Goal: Transaction & Acquisition: Purchase product/service

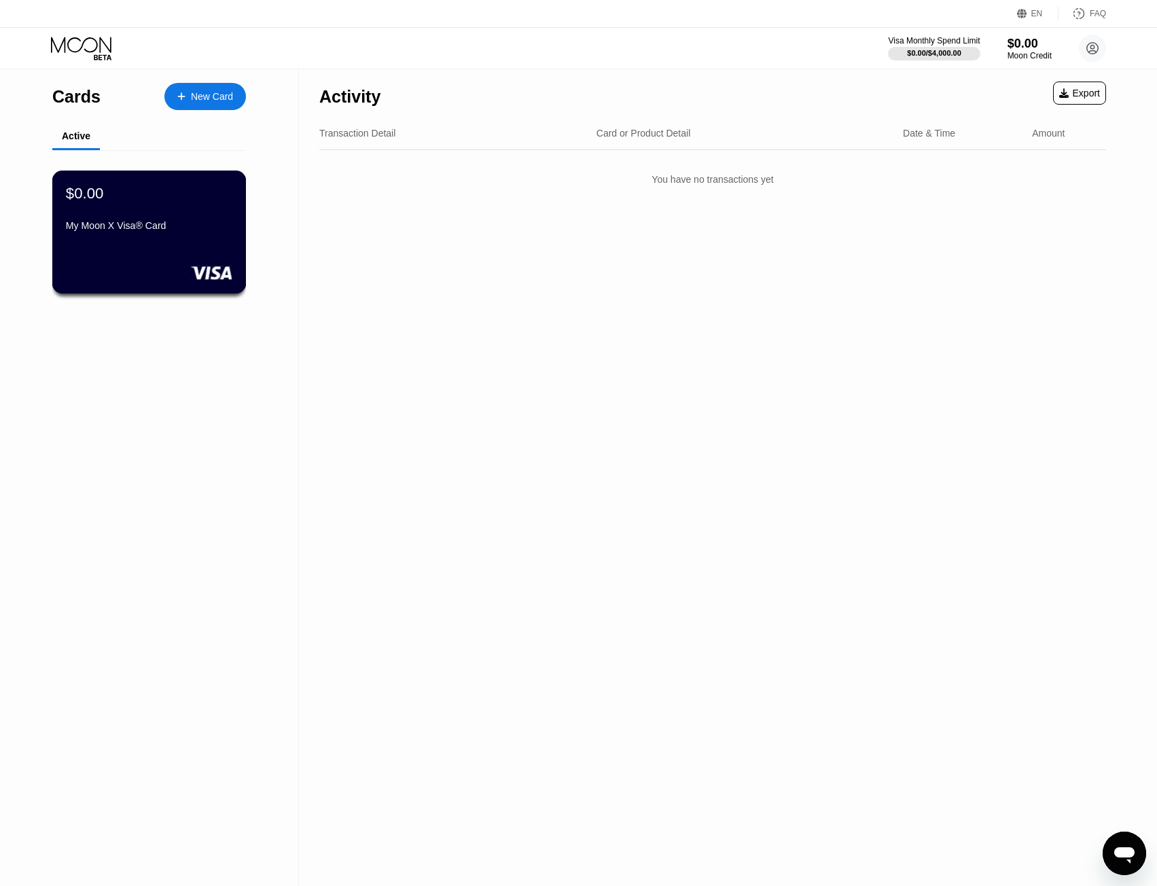
click at [209, 229] on div "My Moon X Visa® Card" at bounding box center [149, 225] width 166 height 11
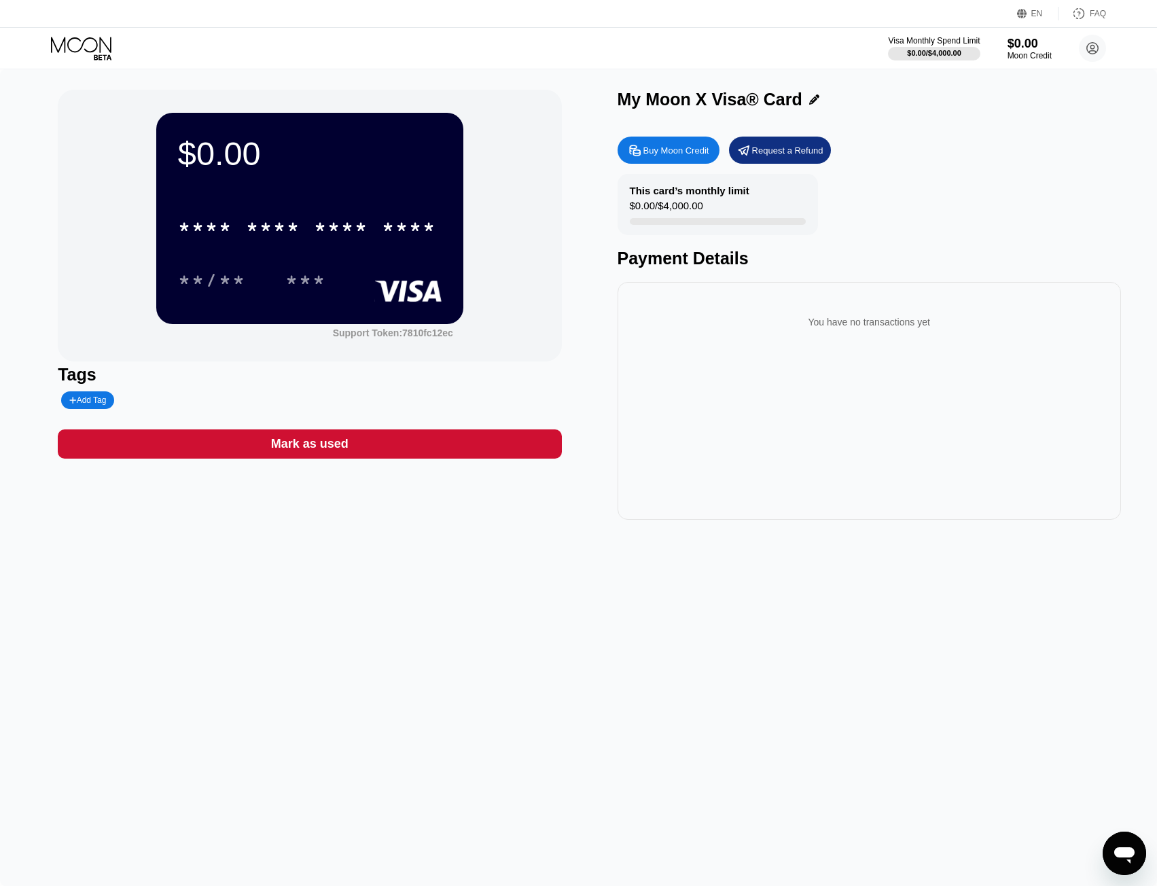
click at [689, 156] on div "Buy Moon Credit" at bounding box center [676, 151] width 66 height 12
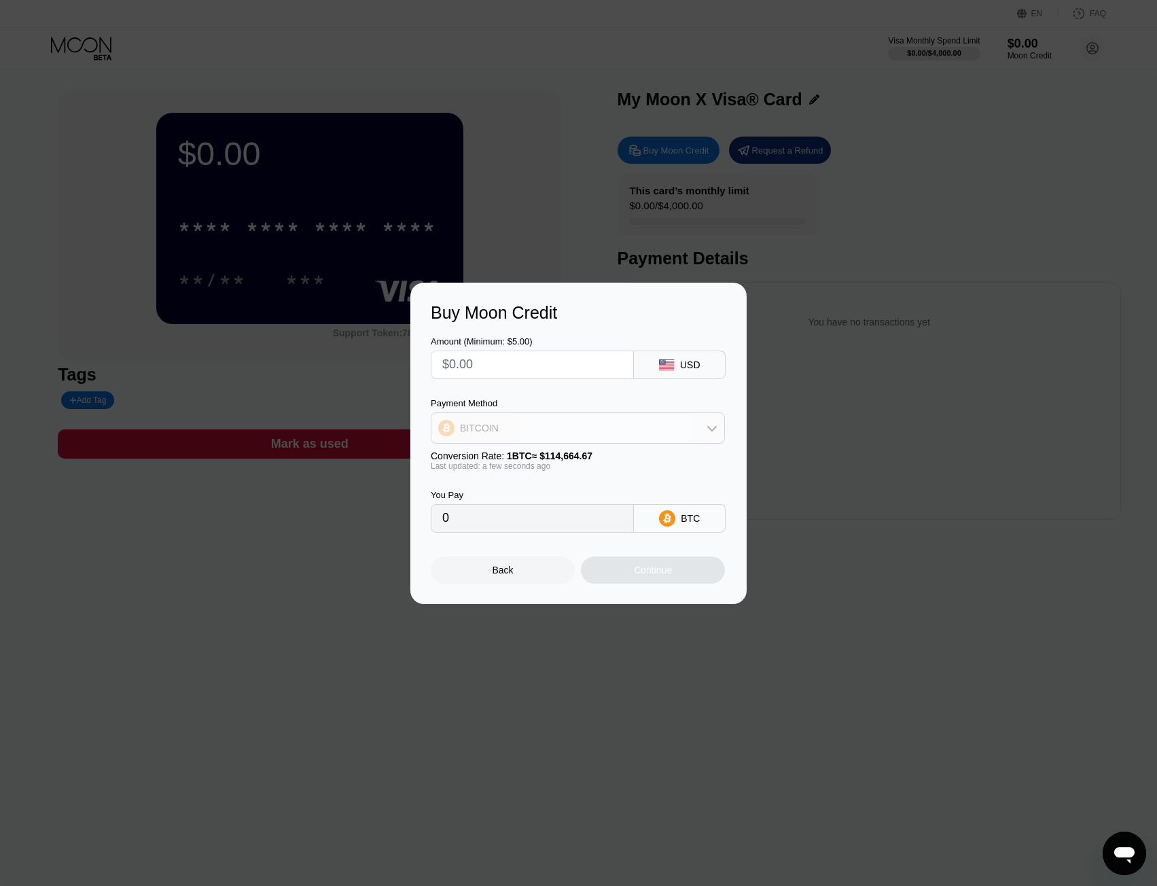
click at [678, 435] on div "BITCOIN" at bounding box center [577, 427] width 293 height 27
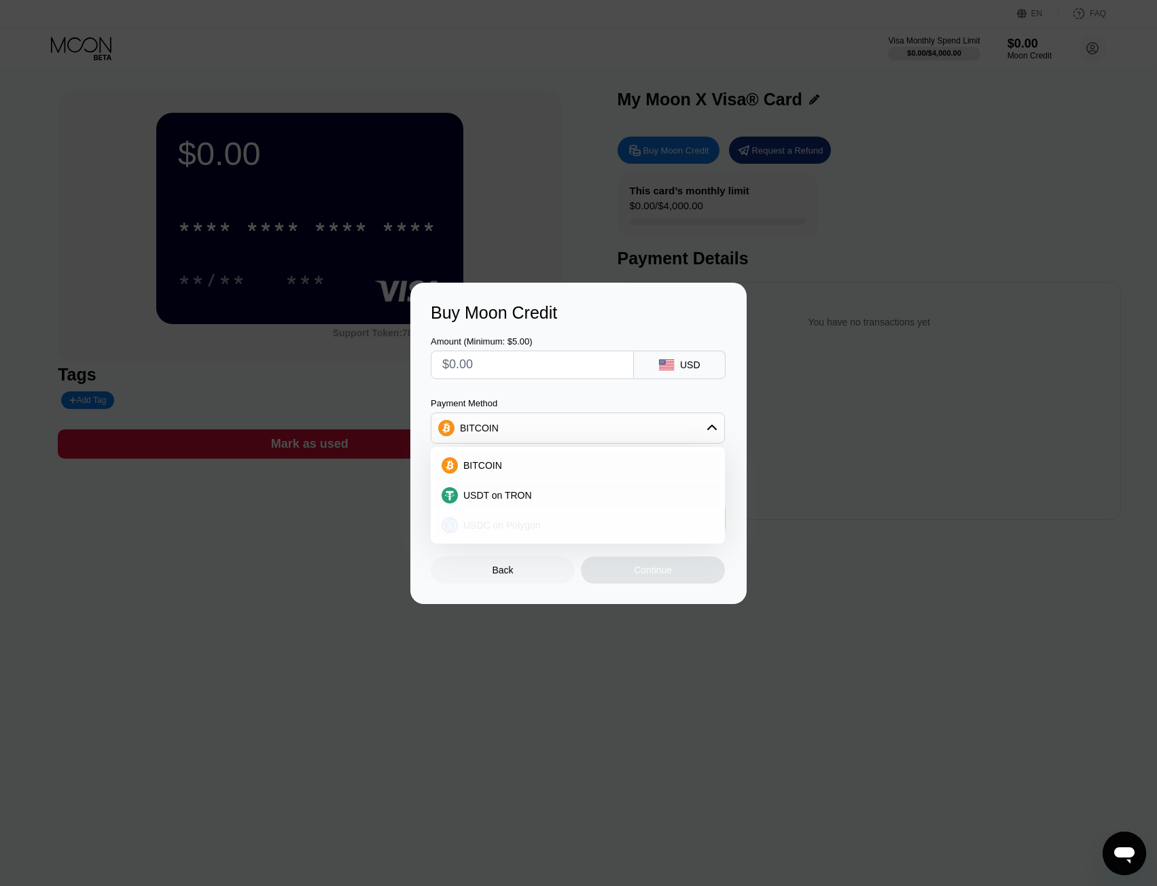
click at [558, 523] on div "USDC on Polygon" at bounding box center [586, 525] width 256 height 11
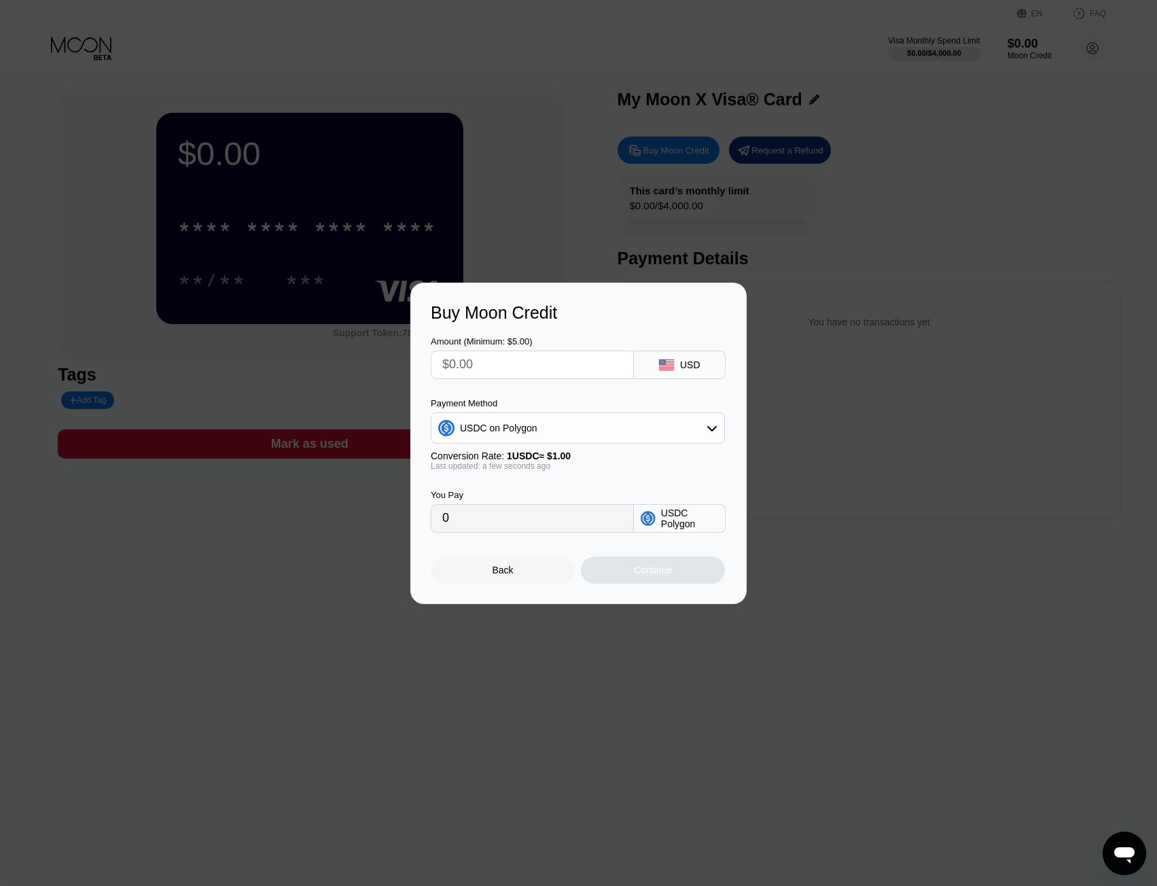
click at [519, 362] on input "text" at bounding box center [532, 364] width 180 height 27
type input "$5"
type input "5.00000000"
type input "$5"
click at [670, 575] on div "Continue" at bounding box center [653, 569] width 38 height 11
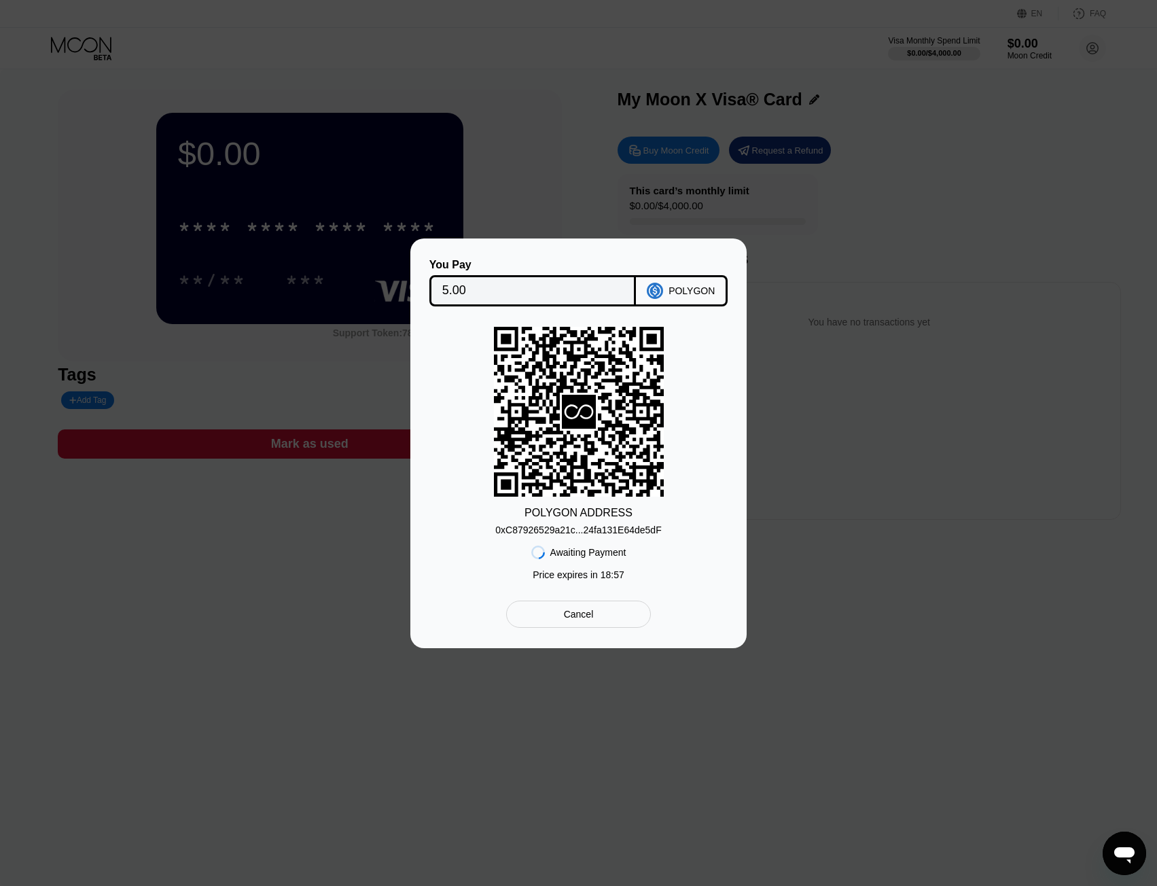
click at [592, 527] on div "0xC87926529a21c...24fa131E64de5dF" at bounding box center [578, 529] width 166 height 11
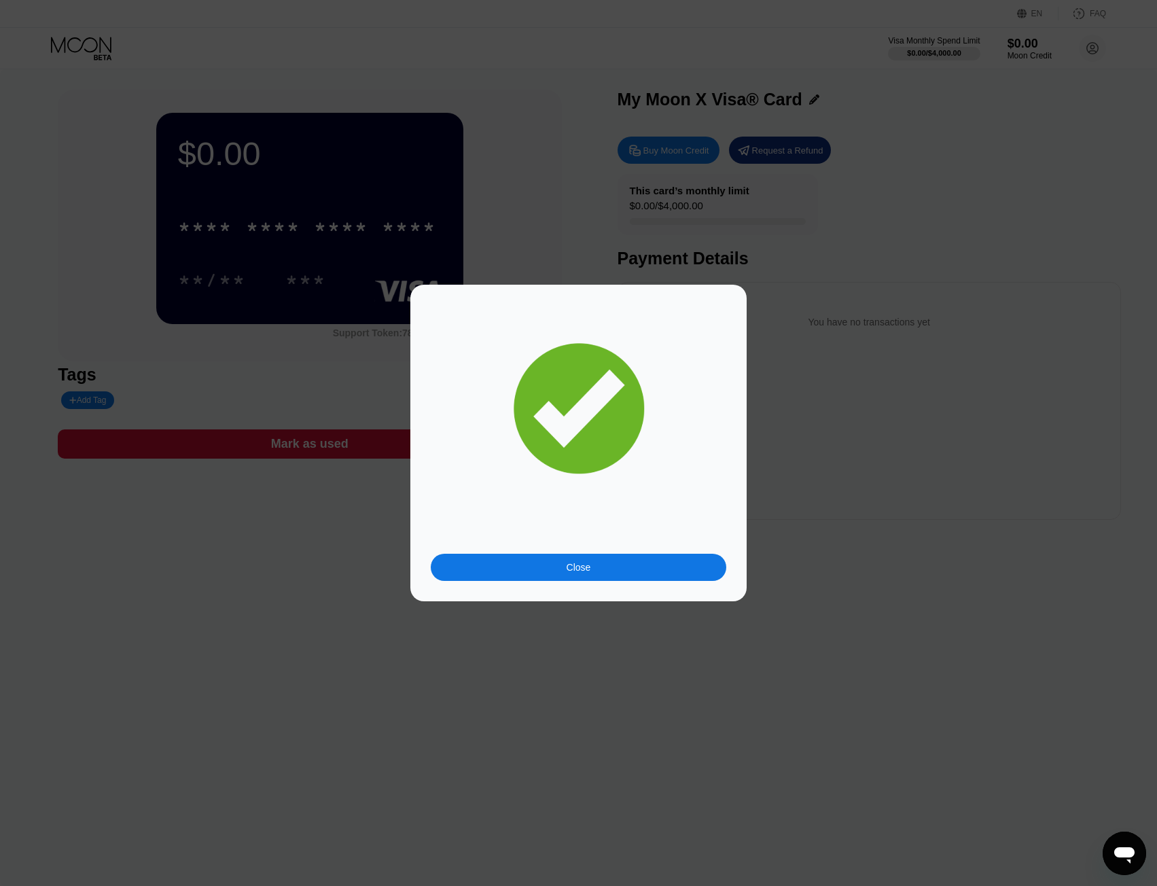
click at [685, 574] on div "Close" at bounding box center [578, 567] width 295 height 27
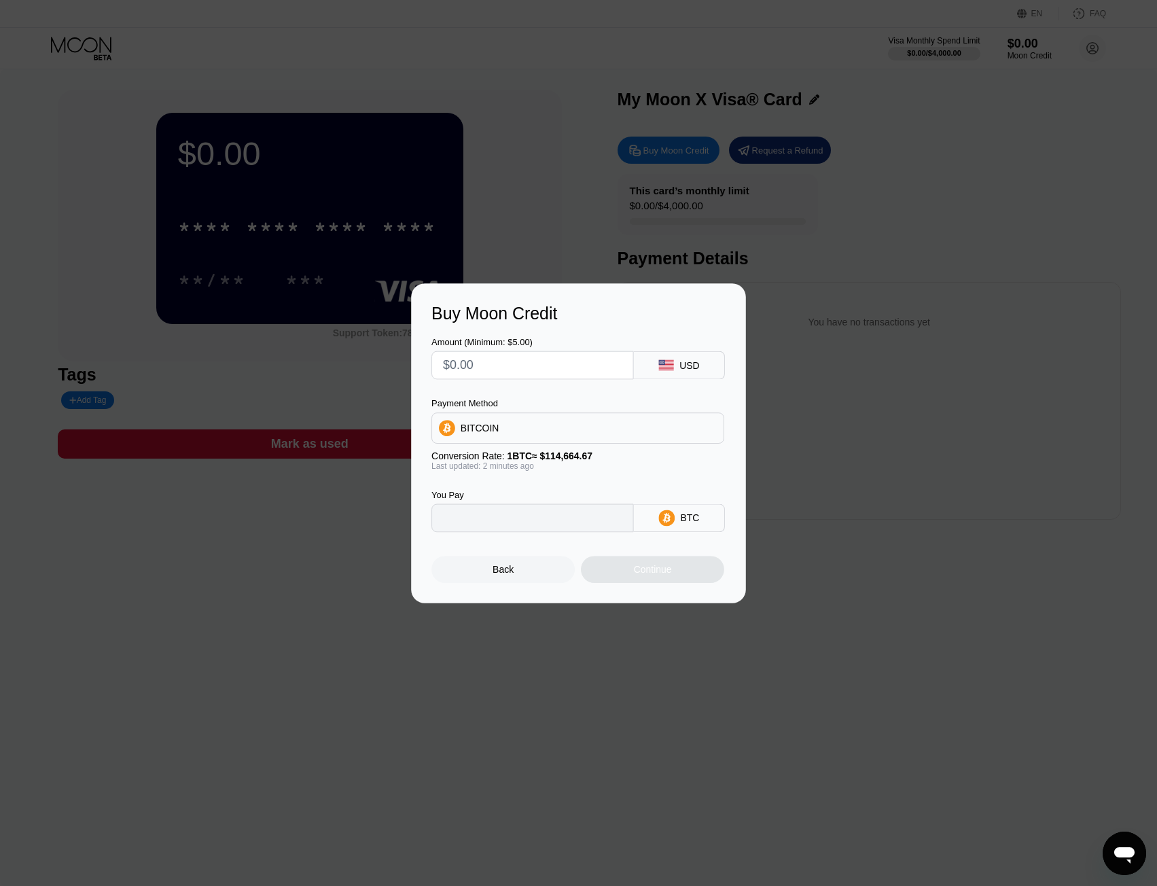
type input "0"
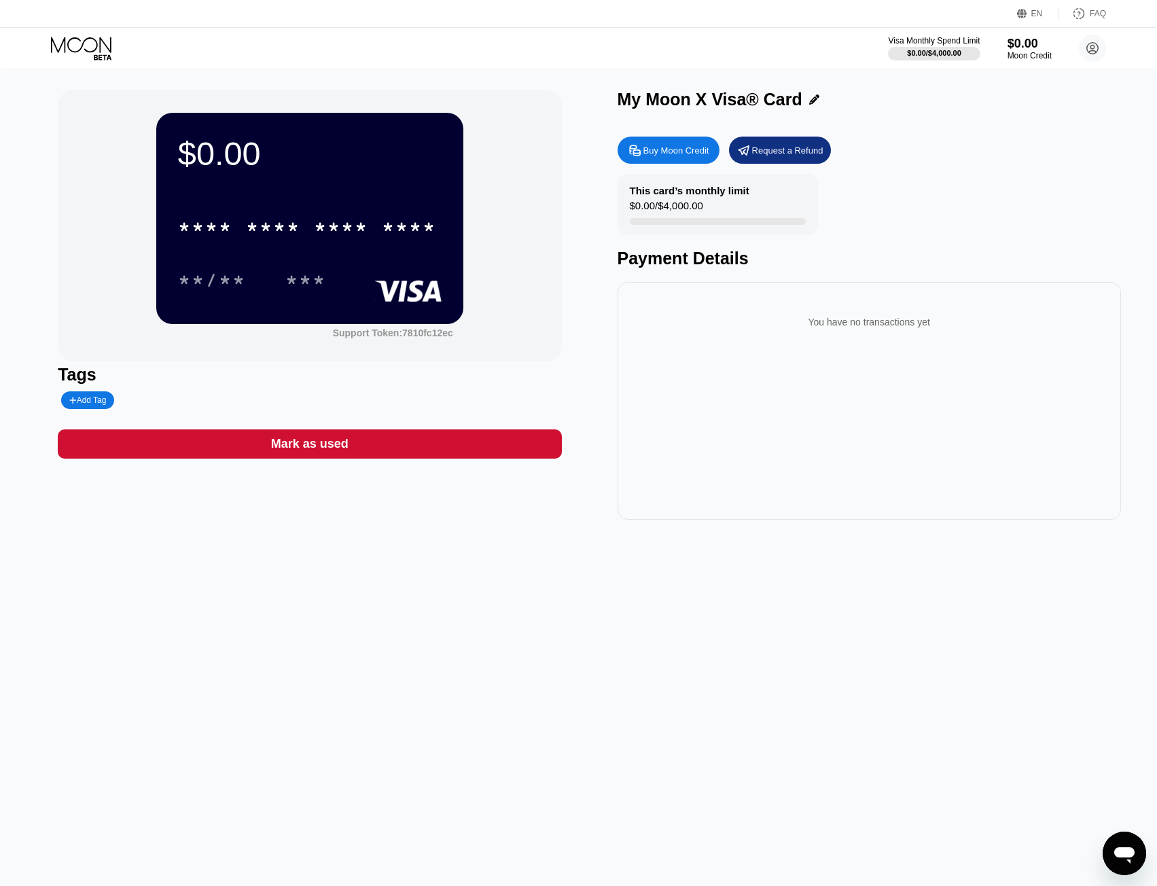
click at [1013, 217] on div "This card’s monthly limit $0.00 / $4,000.00 Payment Details" at bounding box center [868, 221] width 503 height 94
click at [693, 156] on div "Buy Moon Credit" at bounding box center [676, 151] width 66 height 12
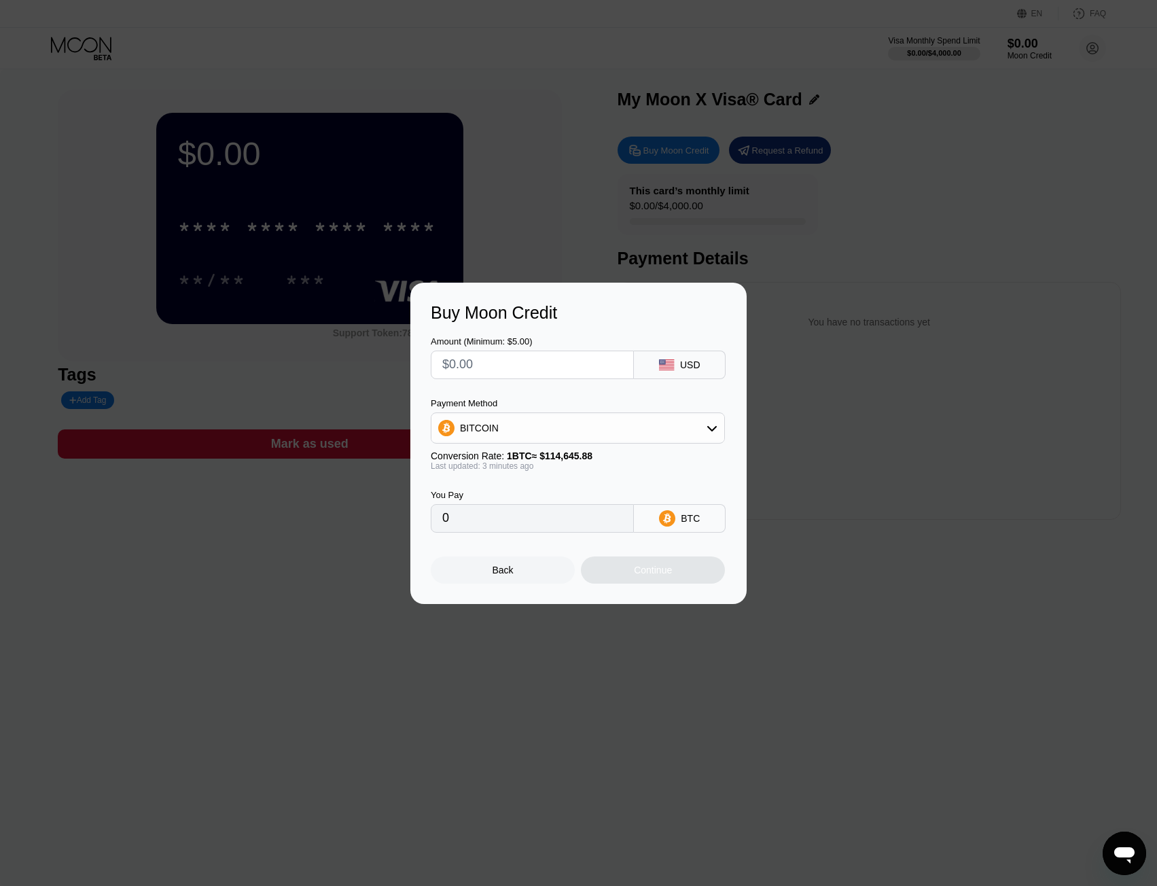
click at [859, 170] on div at bounding box center [583, 443] width 1167 height 886
click at [517, 569] on div "Back" at bounding box center [503, 569] width 144 height 27
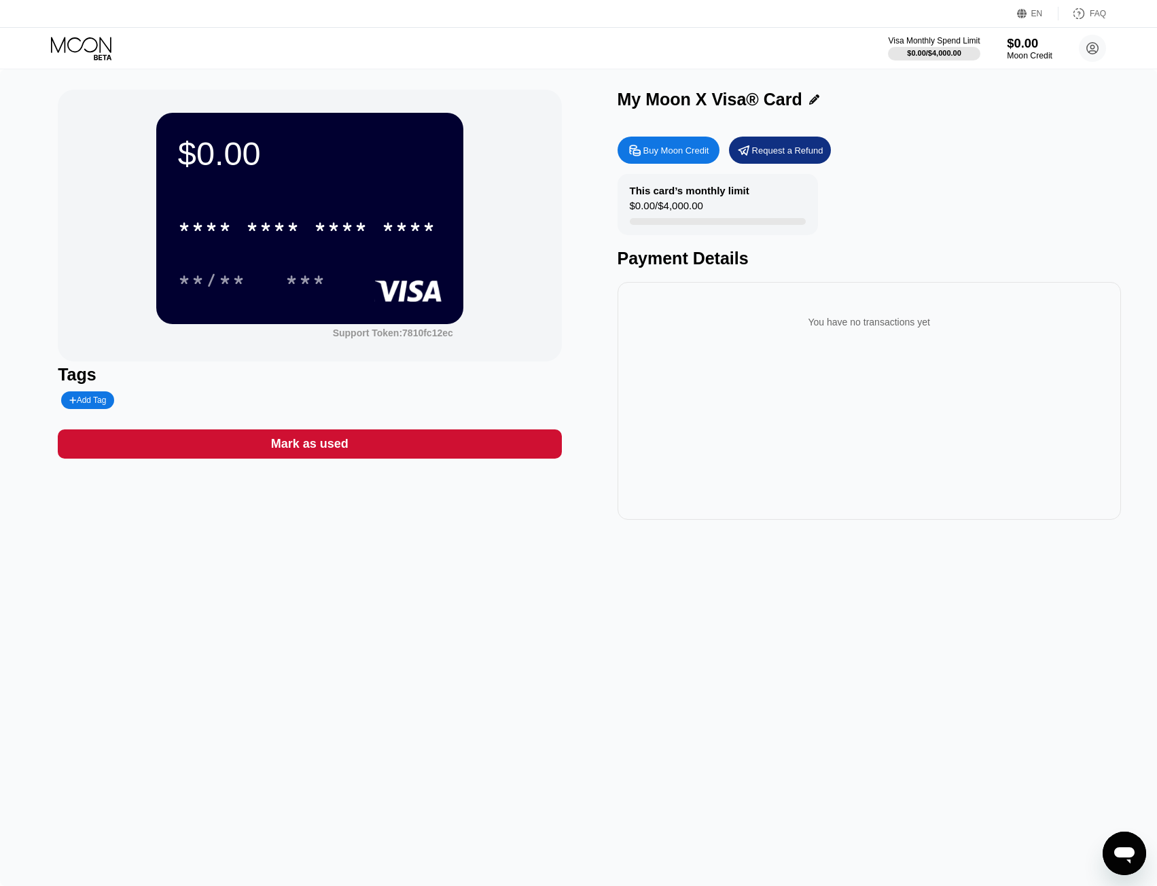
click at [1028, 46] on div "$0.00" at bounding box center [1030, 43] width 46 height 14
click at [304, 234] on div "* * * * * * * * * * * * ****" at bounding box center [307, 227] width 274 height 34
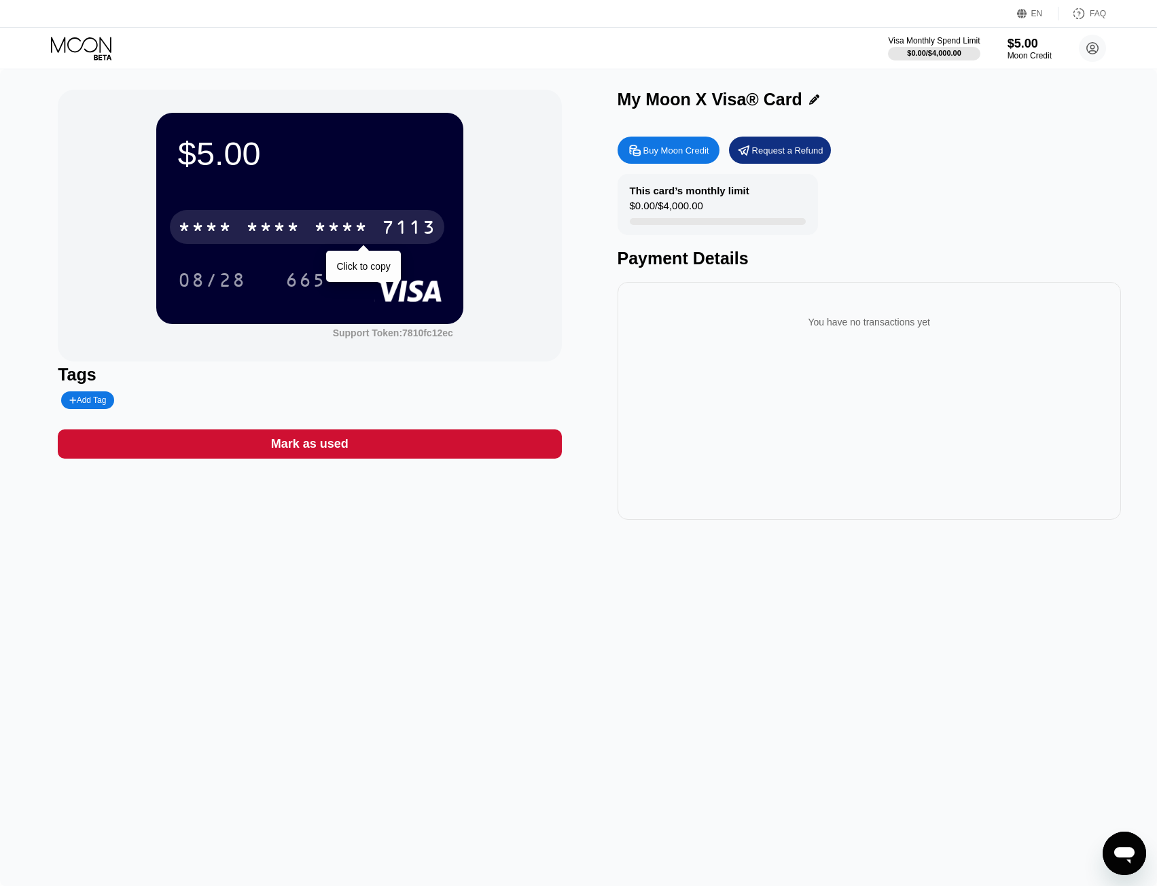
click at [349, 227] on div "* * * *" at bounding box center [341, 229] width 54 height 22
click at [353, 224] on div "2348" at bounding box center [341, 229] width 54 height 22
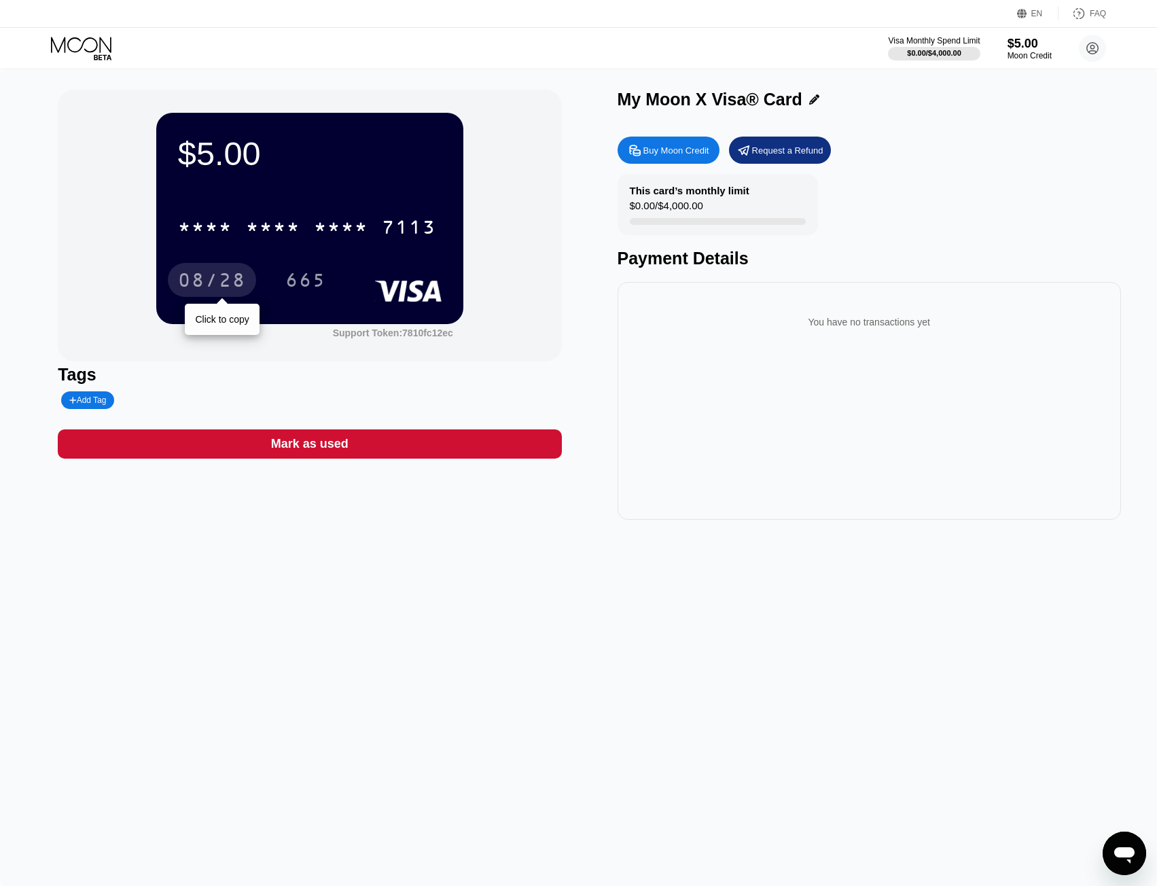
click at [206, 278] on div "08/28" at bounding box center [212, 282] width 68 height 22
click at [311, 286] on div "665" at bounding box center [305, 282] width 41 height 22
click at [372, 333] on div "Support Token: 7810fc12ec" at bounding box center [393, 332] width 120 height 11
click at [943, 183] on div "This card’s monthly limit $0.00 / $4,000.00 Payment Details" at bounding box center [868, 221] width 503 height 94
click at [1087, 43] on circle at bounding box center [1092, 48] width 27 height 27
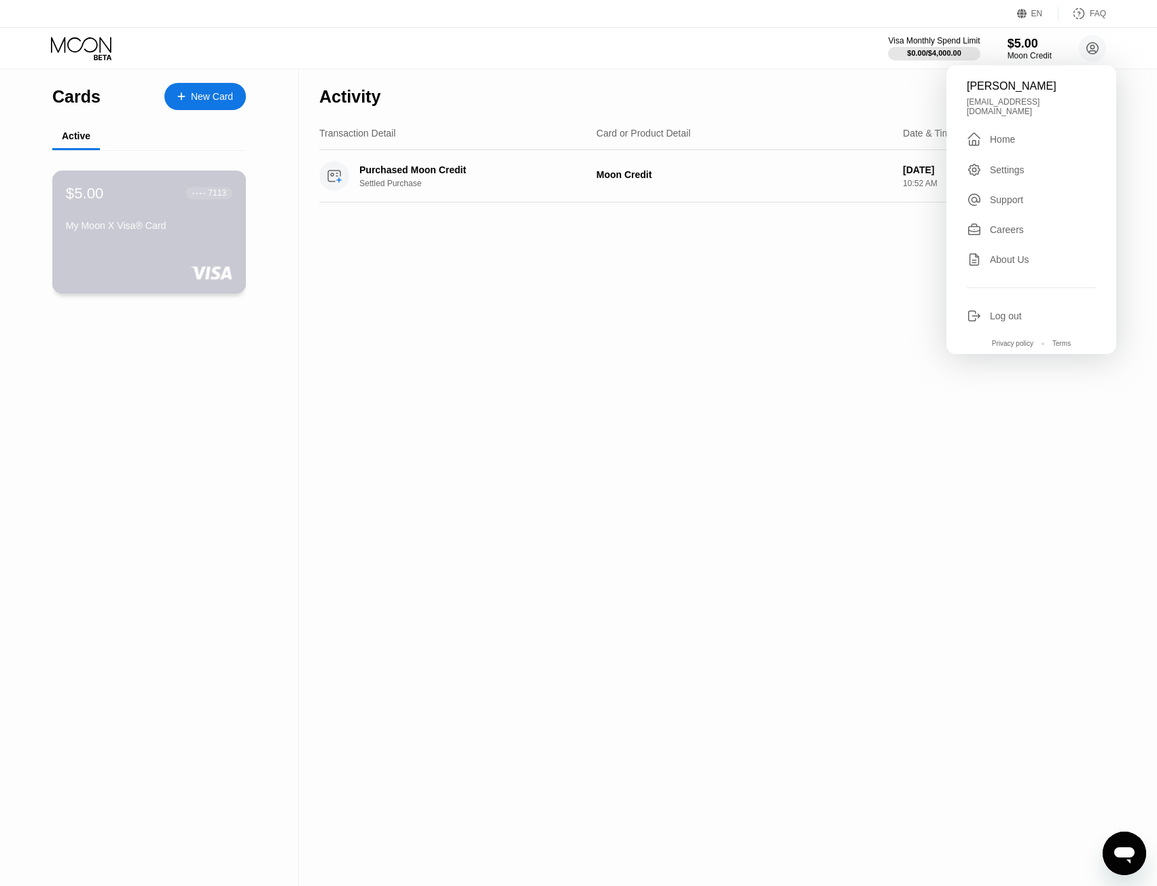
click at [67, 230] on div "My Moon X Visa® Card" at bounding box center [149, 225] width 166 height 11
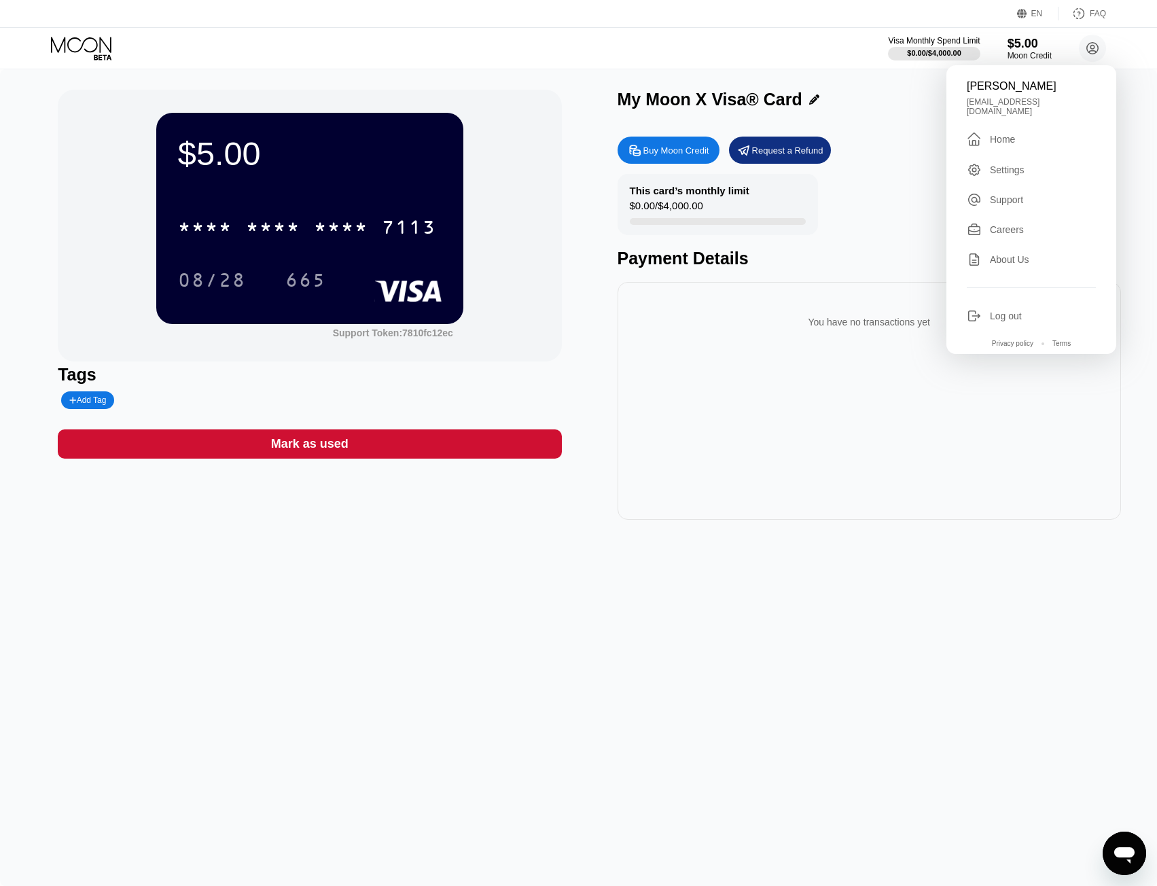
click at [867, 101] on div "My Moon X Visa® Card" at bounding box center [868, 100] width 503 height 20
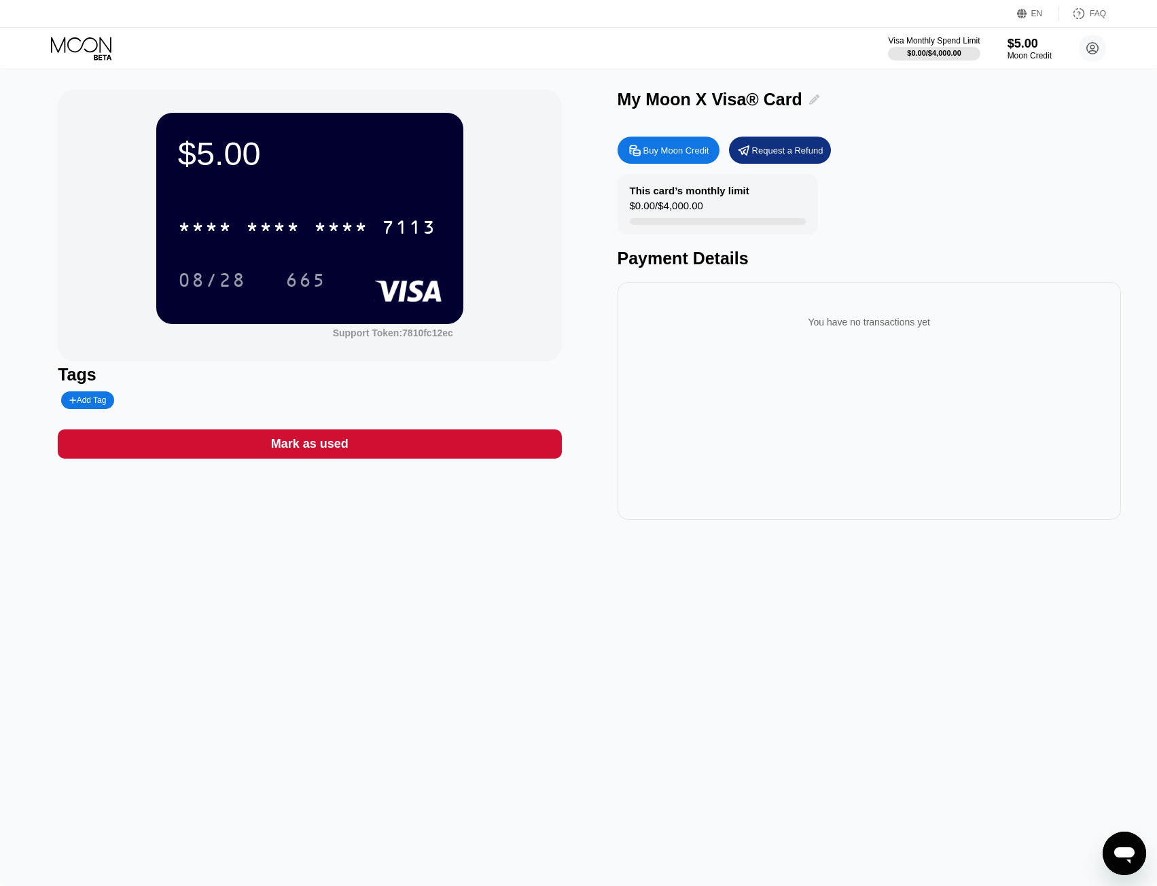
click at [809, 99] on icon at bounding box center [814, 99] width 10 height 10
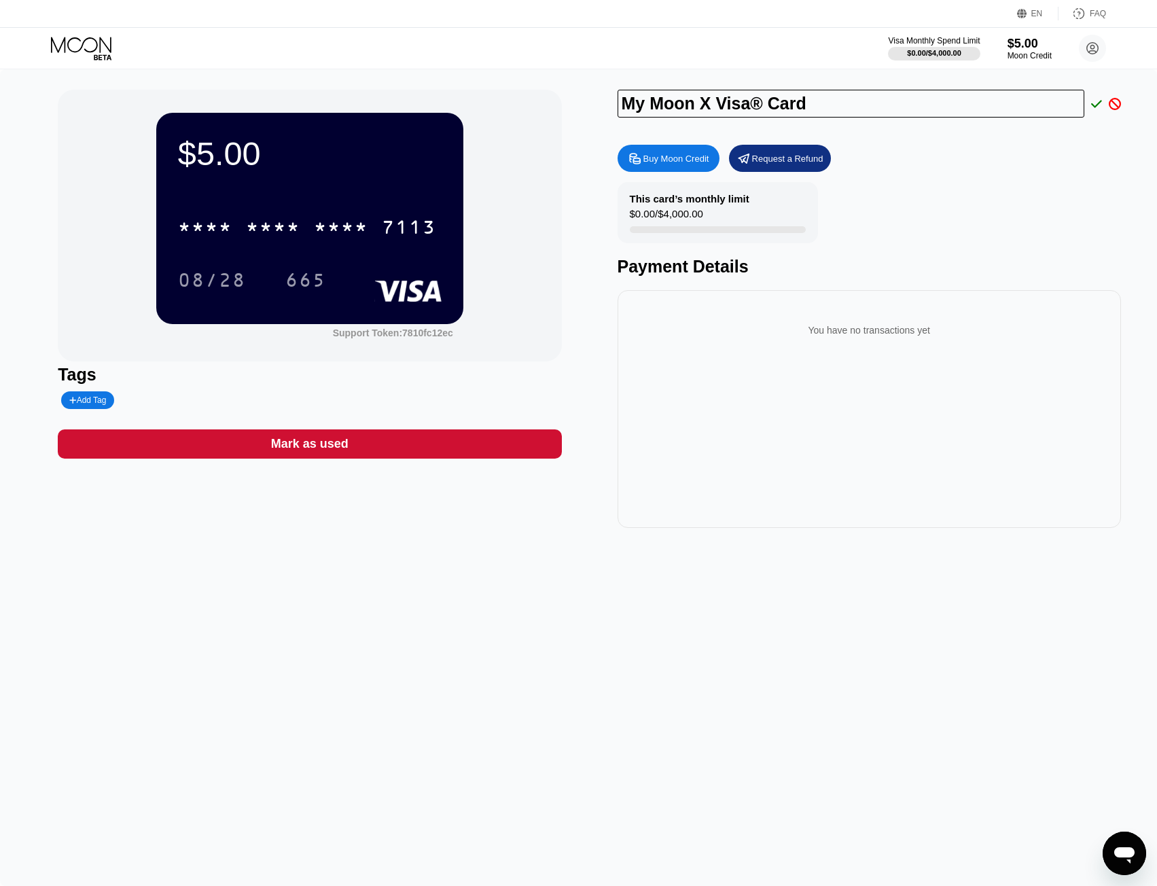
drag, startPoint x: 847, startPoint y: 109, endPoint x: 617, endPoint y: 102, distance: 229.7
click at [617, 102] on input "My Moon X Visa® Card" at bounding box center [850, 104] width 467 height 28
type input "A"
type input "[PERSON_NAME]"
click at [1092, 110] on icon at bounding box center [1096, 104] width 11 height 12
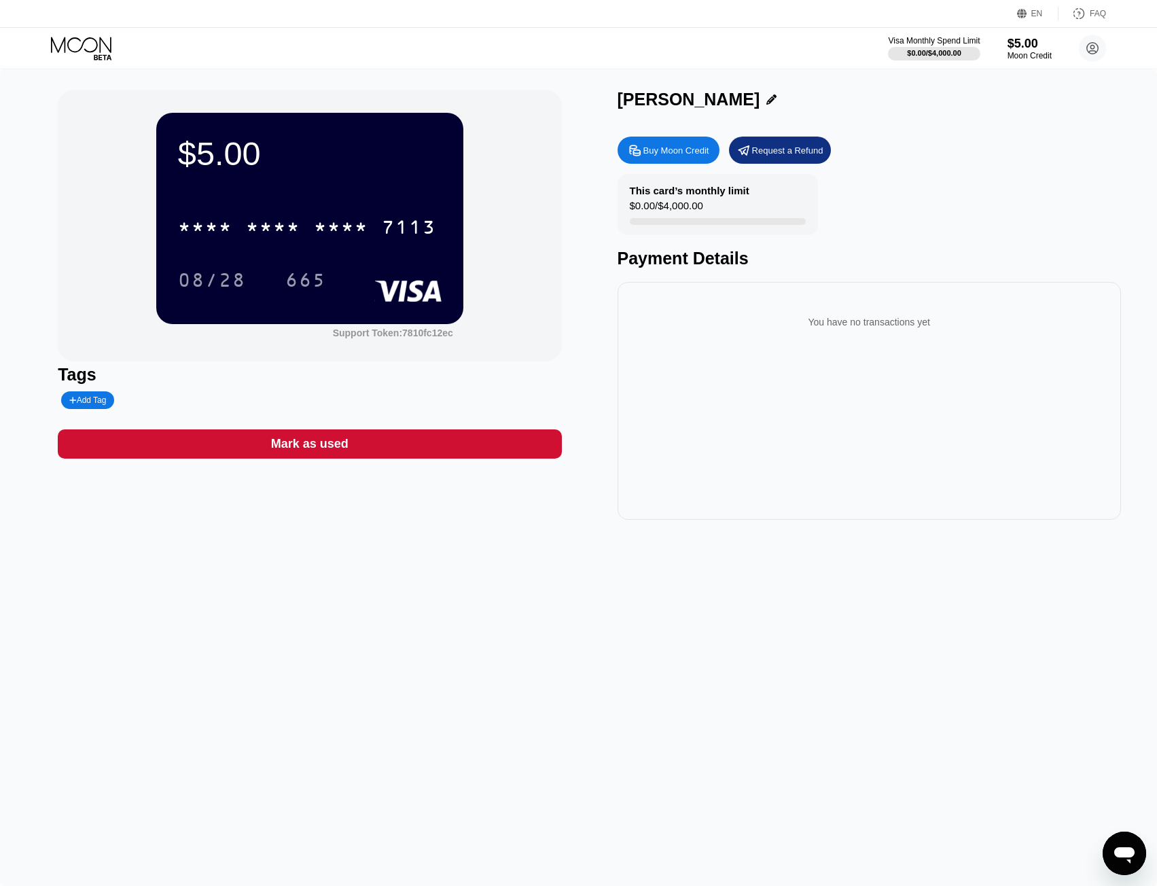
click at [640, 99] on div "[PERSON_NAME]" at bounding box center [688, 100] width 143 height 20
copy div "[PERSON_NAME]"
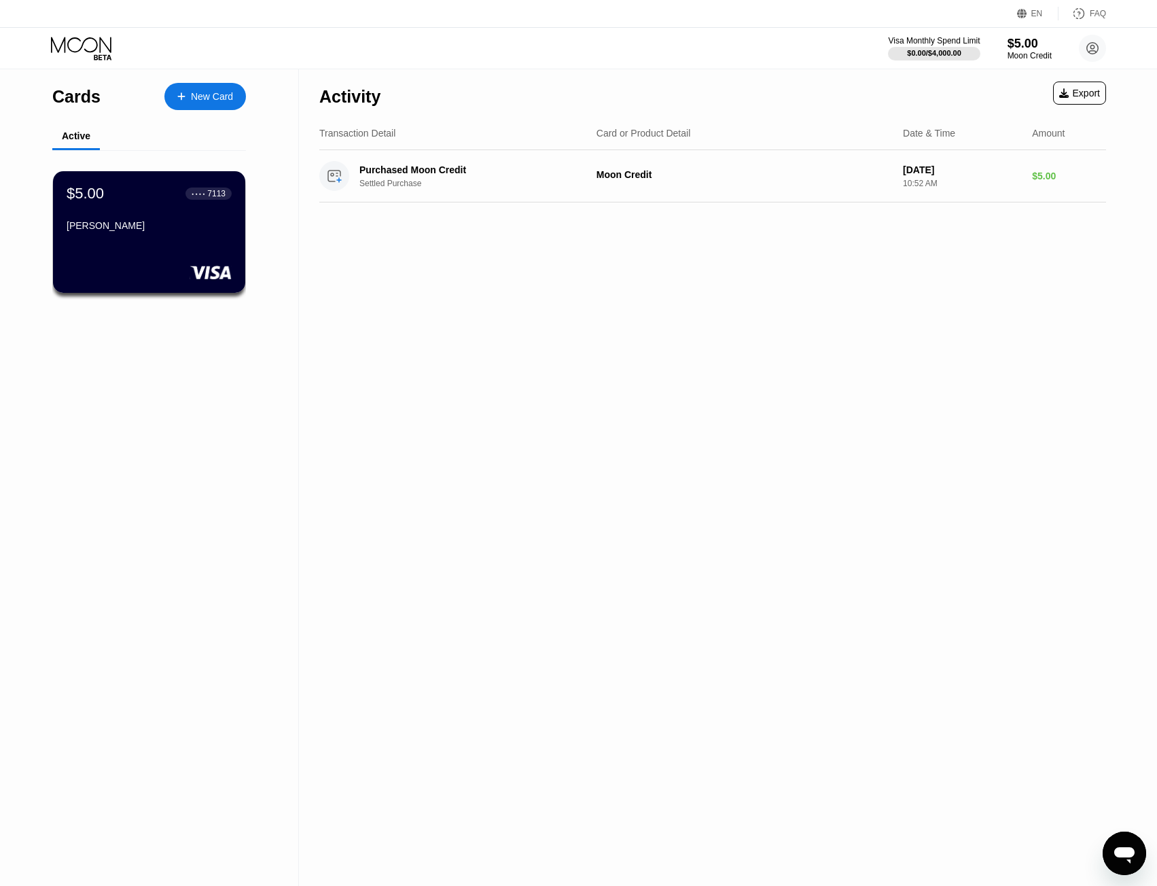
click at [603, 425] on div "Activity Export Transaction Detail Card or Product Detail Date & Time Amount Pu…" at bounding box center [712, 477] width 827 height 816
click at [448, 170] on div "Purchased Moon Credit" at bounding box center [470, 169] width 223 height 11
click at [397, 188] on div "Settled Purchase" at bounding box center [479, 184] width 240 height 10
click at [1073, 97] on div "Export" at bounding box center [1079, 93] width 41 height 11
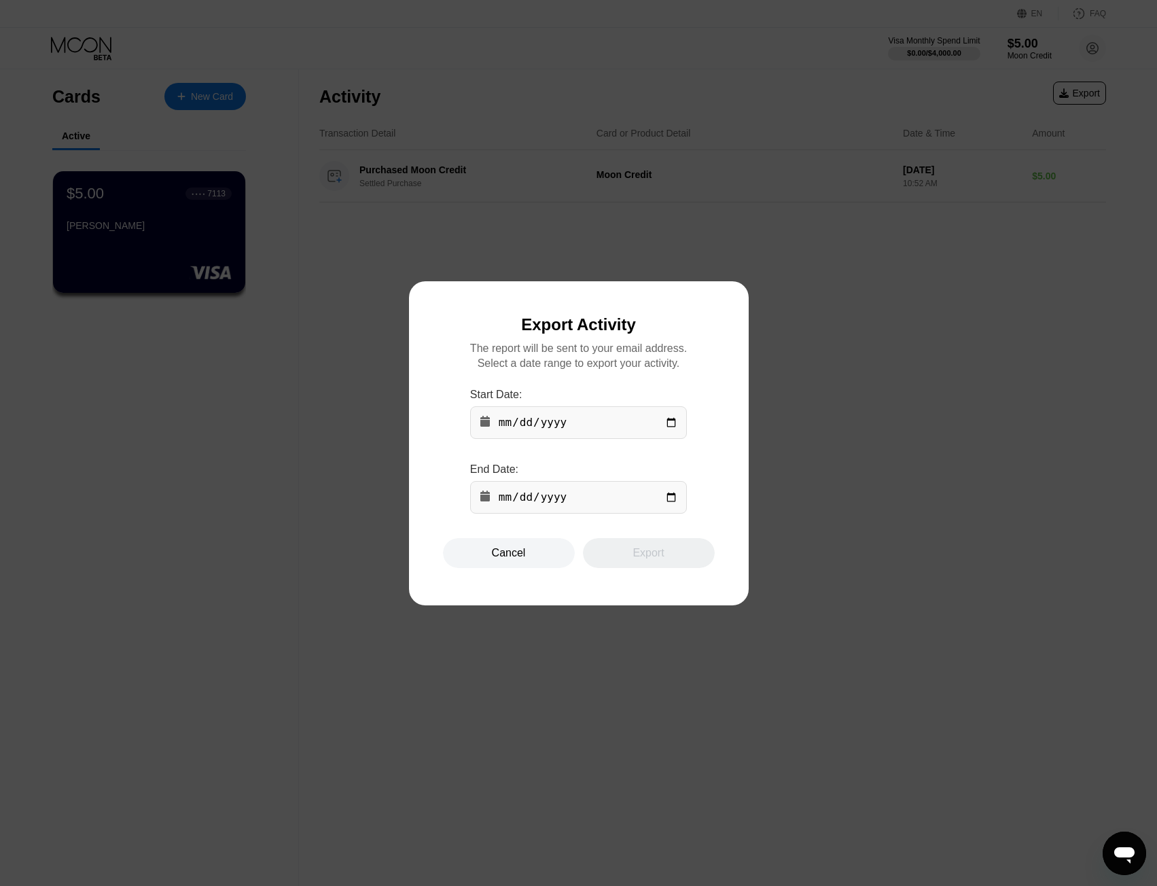
click at [674, 425] on input "date" at bounding box center [578, 422] width 217 height 33
type input "[DATE]"
click at [672, 501] on input "date" at bounding box center [578, 497] width 217 height 33
type input "[DATE]"
click at [792, 499] on div at bounding box center [583, 443] width 1167 height 886
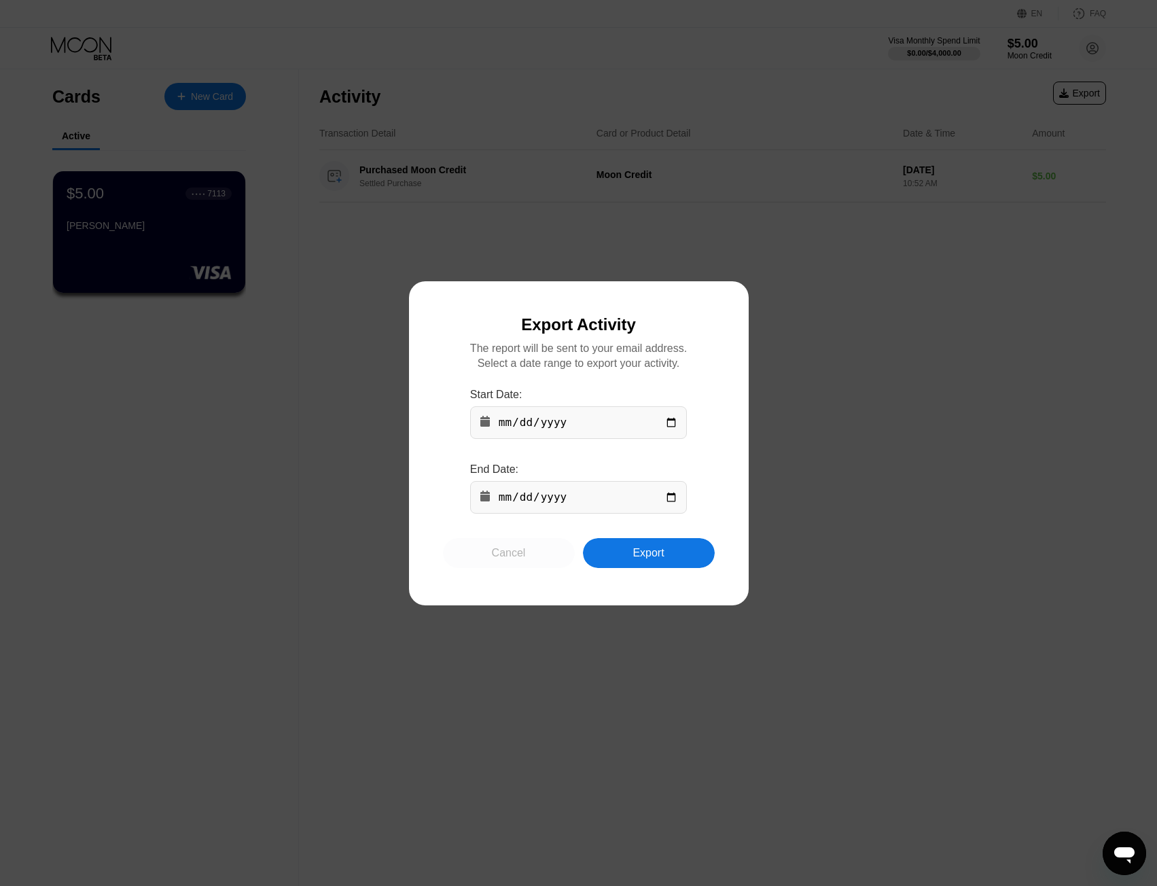
click at [534, 557] on div "Cancel" at bounding box center [509, 553] width 132 height 30
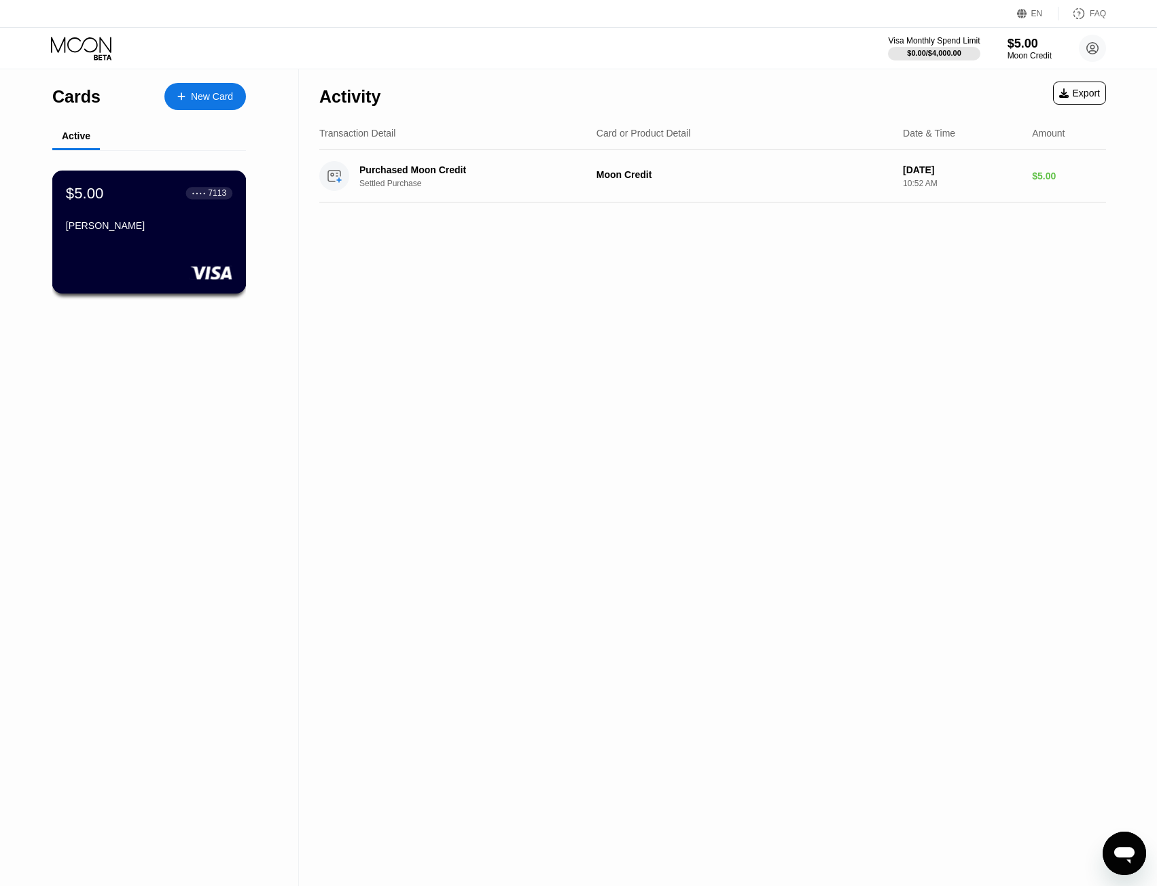
click at [154, 202] on div "$5.00 ● ● ● ● 7113" at bounding box center [149, 193] width 166 height 18
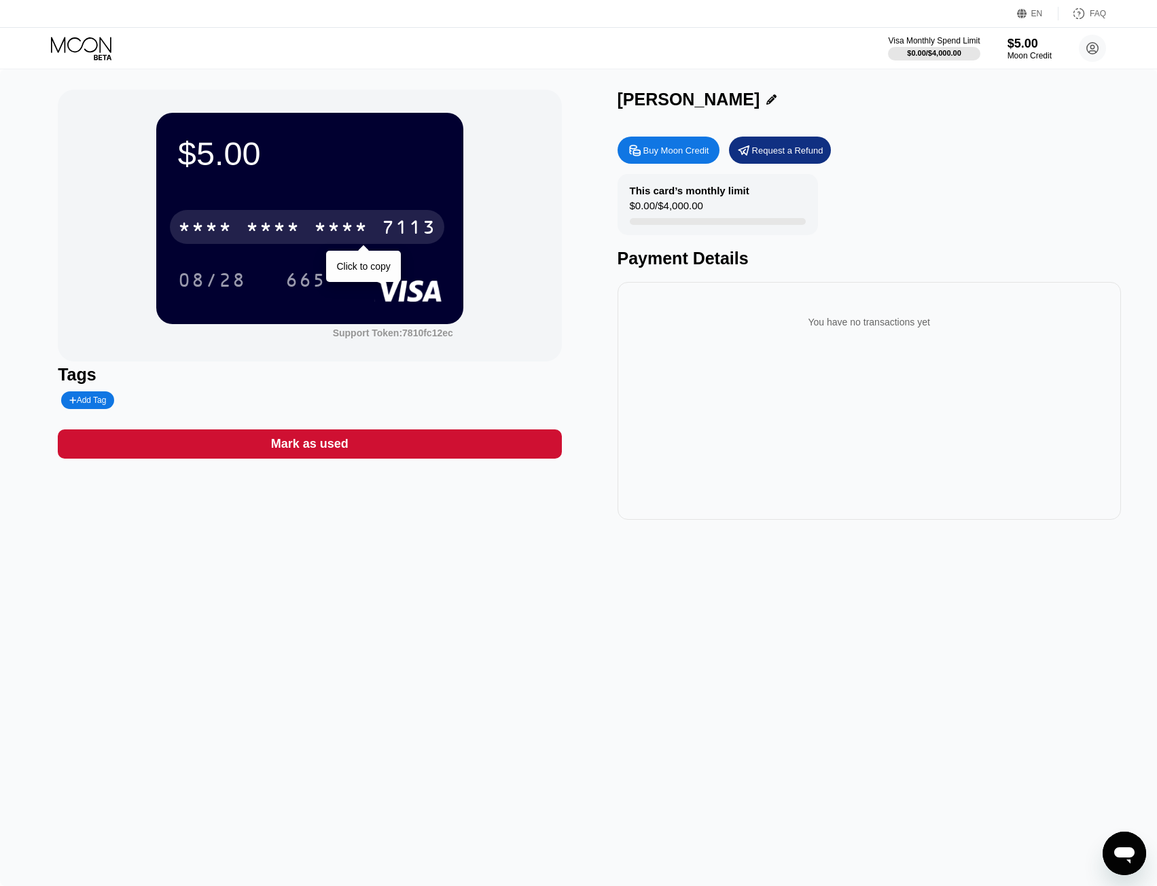
click at [257, 222] on div "* * * *" at bounding box center [273, 229] width 54 height 22
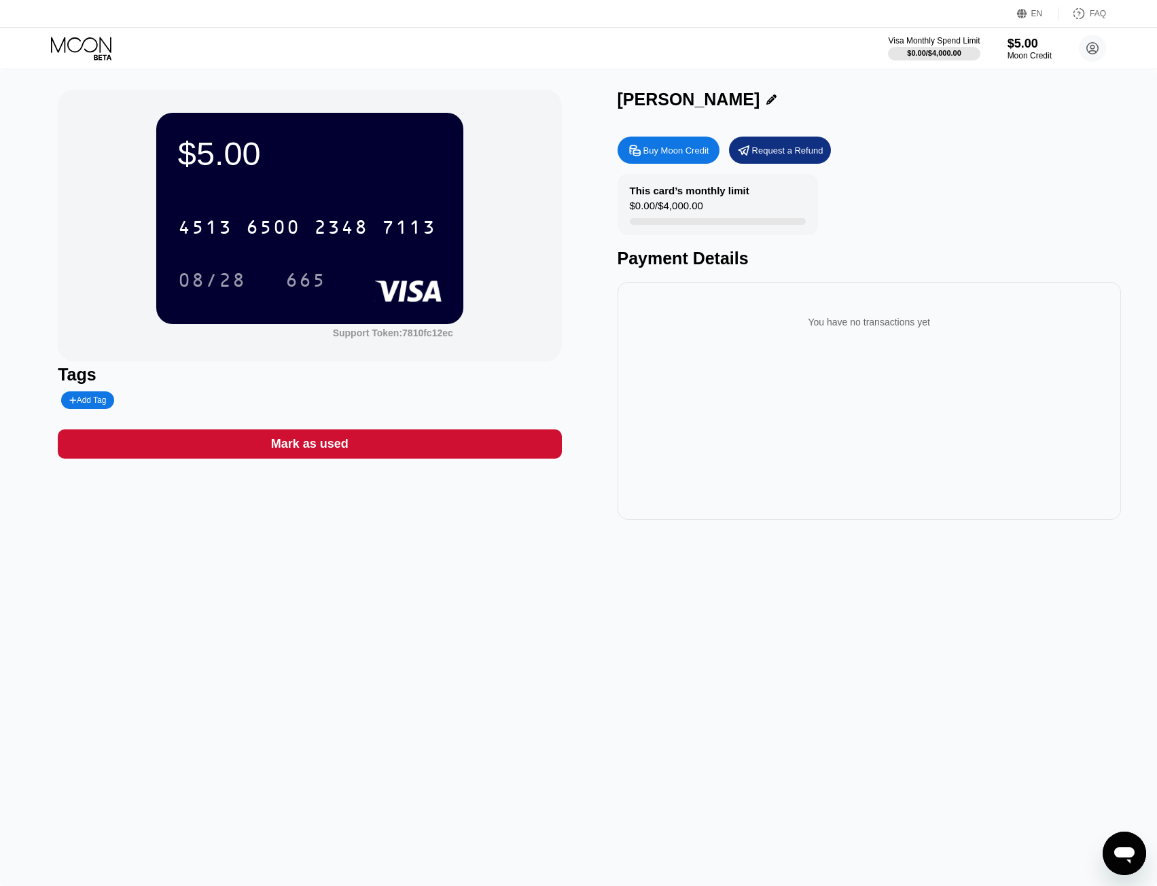
click at [769, 84] on div "$5.00 4513 6500 2348 7113 08/28 665 Support Token: 7810fc12ec Tags Add Tag Mark…" at bounding box center [578, 477] width 1157 height 816
click at [671, 155] on div "Buy Moon Credit" at bounding box center [676, 151] width 66 height 12
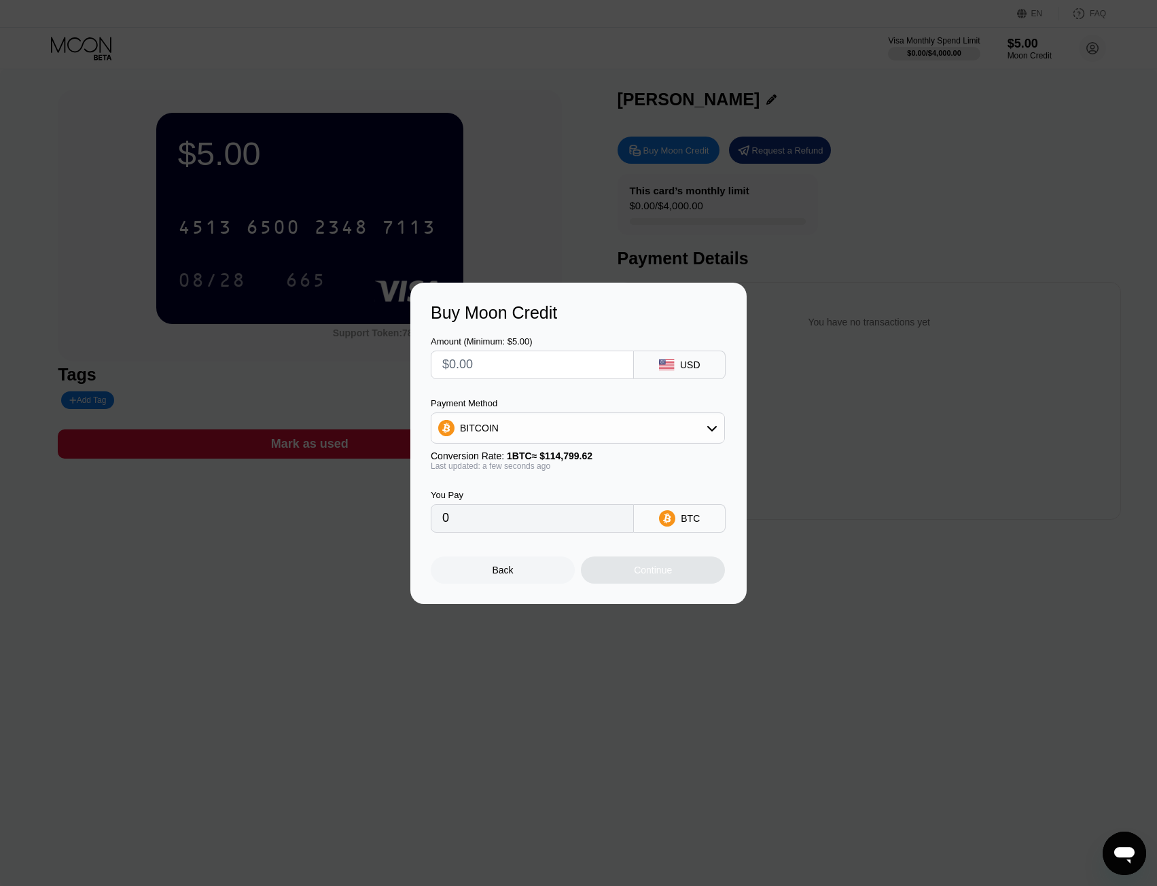
click at [543, 367] on input "text" at bounding box center [532, 364] width 180 height 27
type input "$4"
type input "0.00003485"
type input "$4.1"
type input "0.00003572"
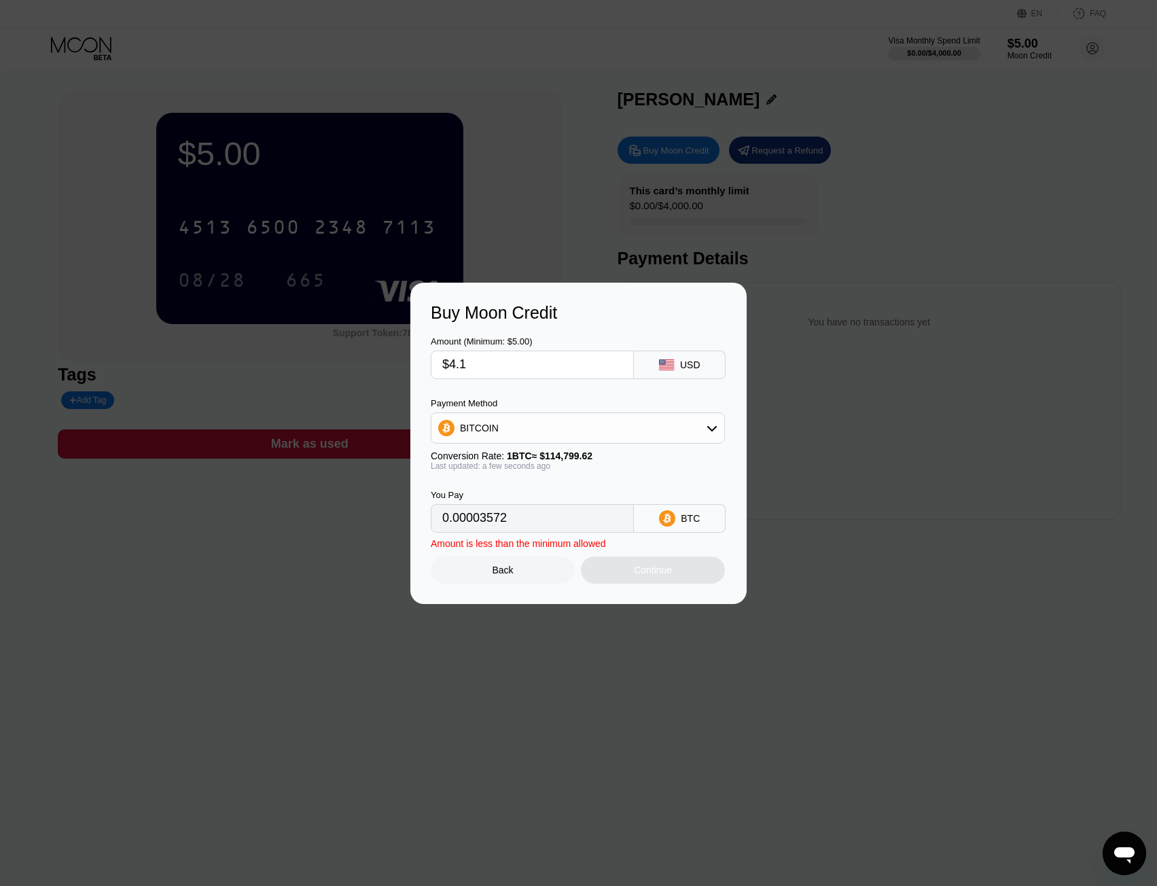
type input "$4.15"
type input "0.00003615"
type input "$4.15"
click at [588, 427] on div "BITCOIN" at bounding box center [577, 427] width 293 height 27
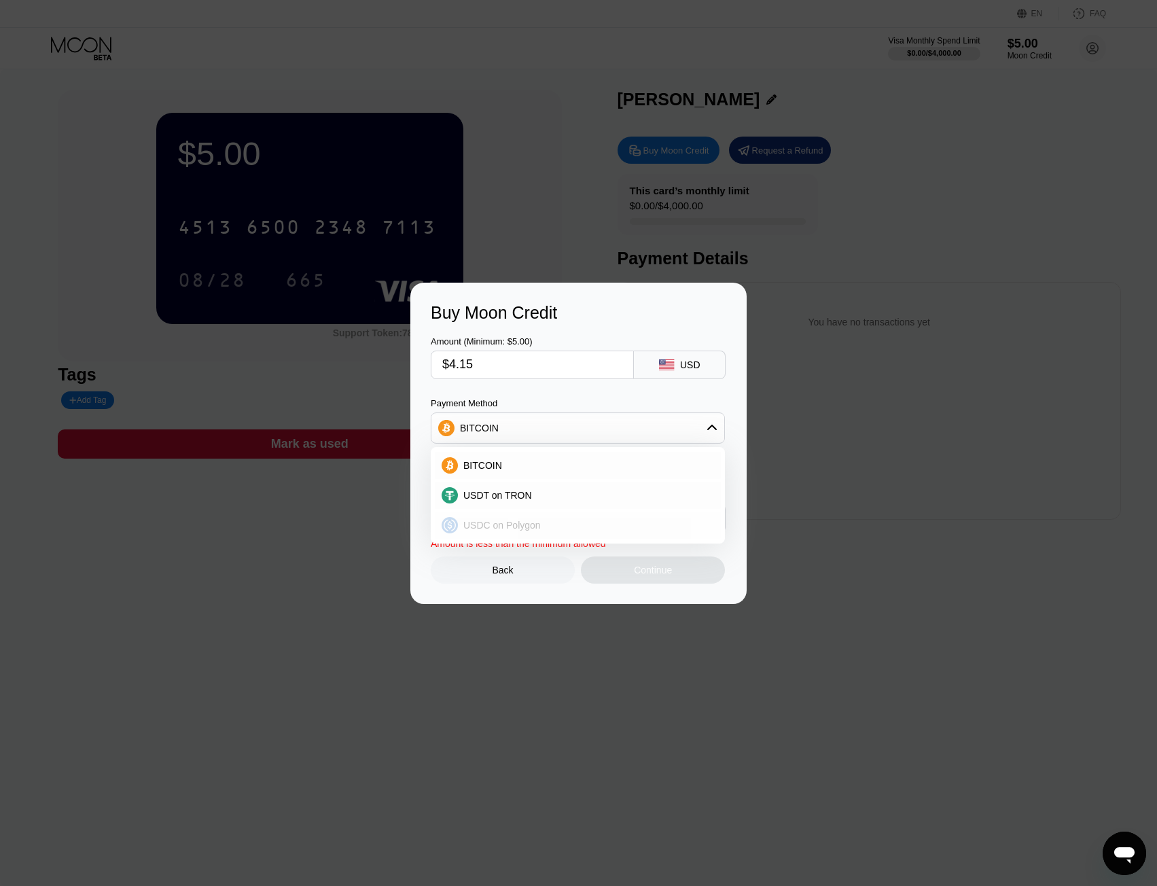
click at [541, 520] on div "USDC on Polygon" at bounding box center [586, 525] width 256 height 11
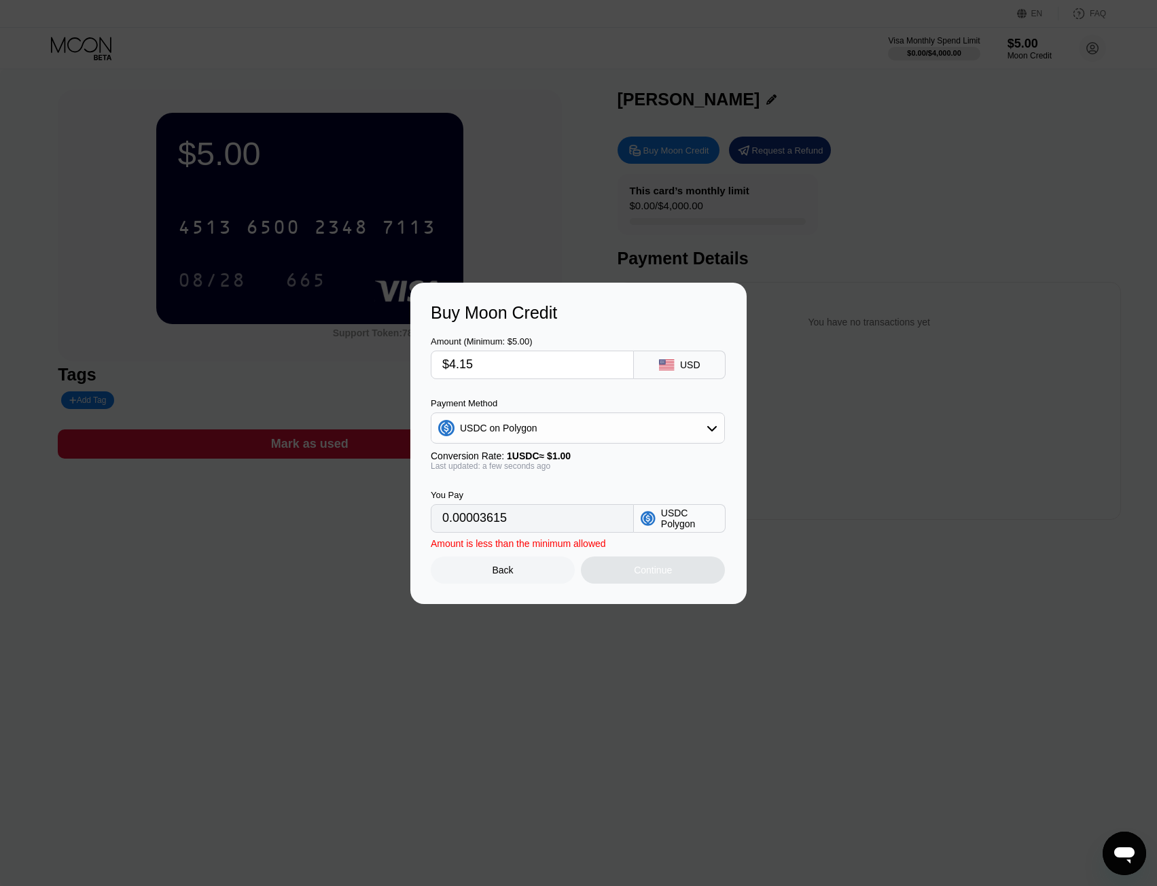
type input "4.15000000"
